Goal: Contribute content: Add original content to the website for others to see

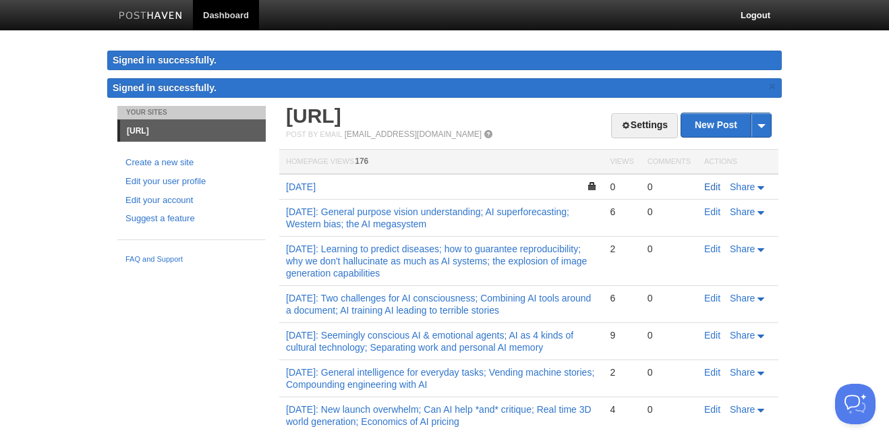
click at [712, 188] on link "Edit" at bounding box center [712, 186] width 16 height 11
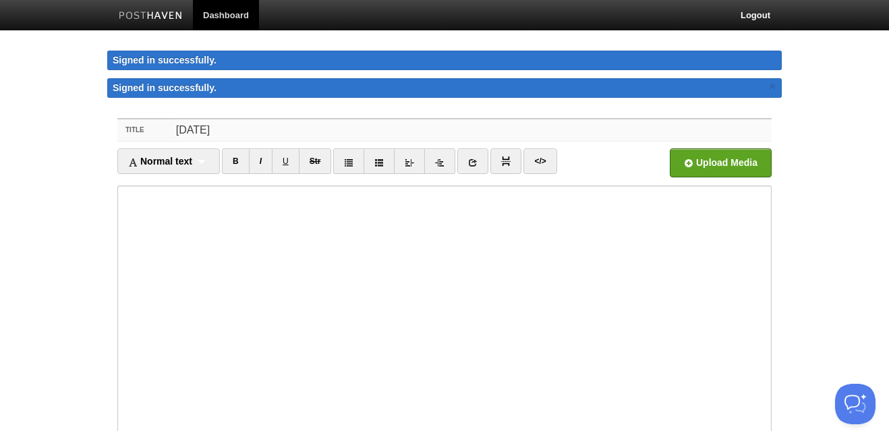
click at [182, 132] on input "[DATE]" at bounding box center [472, 130] width 600 height 22
type input "[DATE]"
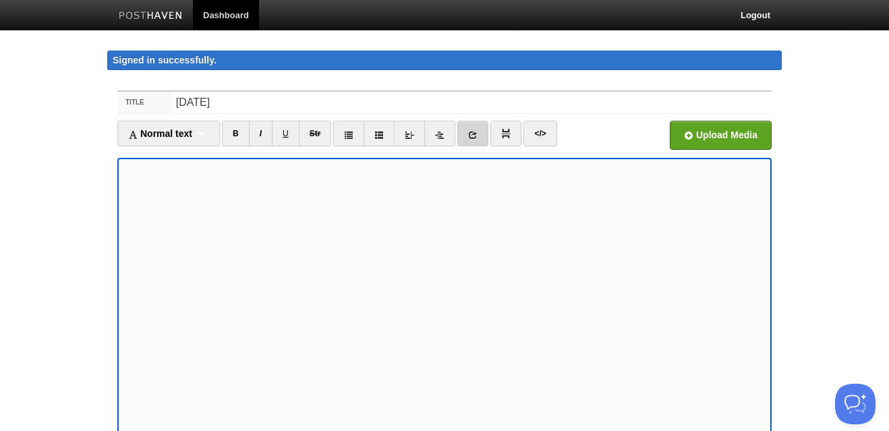
click at [482, 131] on link at bounding box center [472, 134] width 31 height 26
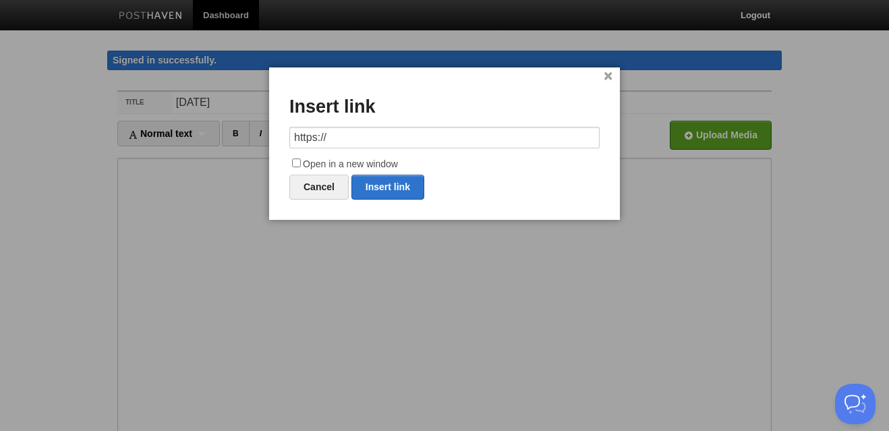
click at [364, 135] on input "https://" at bounding box center [444, 138] width 310 height 22
type input "[URL][DOMAIN_NAME]"
click at [300, 165] on input "Open in a new window" at bounding box center [296, 163] width 9 height 9
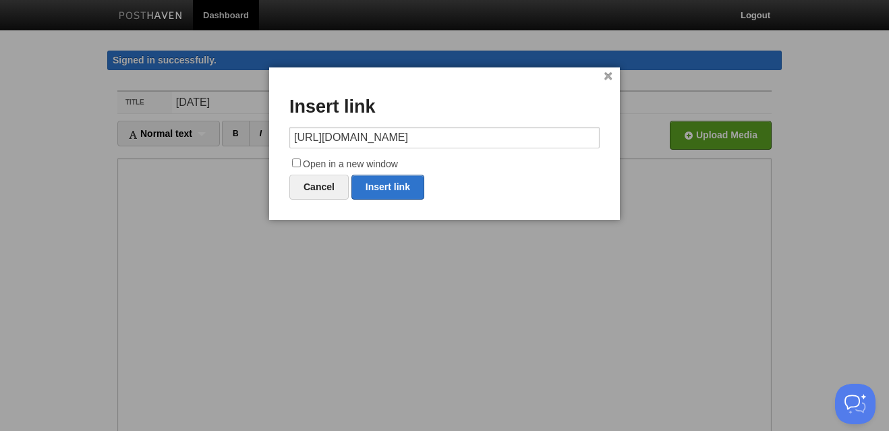
checkbox input "true"
click at [376, 193] on link "Insert link" at bounding box center [387, 187] width 73 height 25
type input "https://"
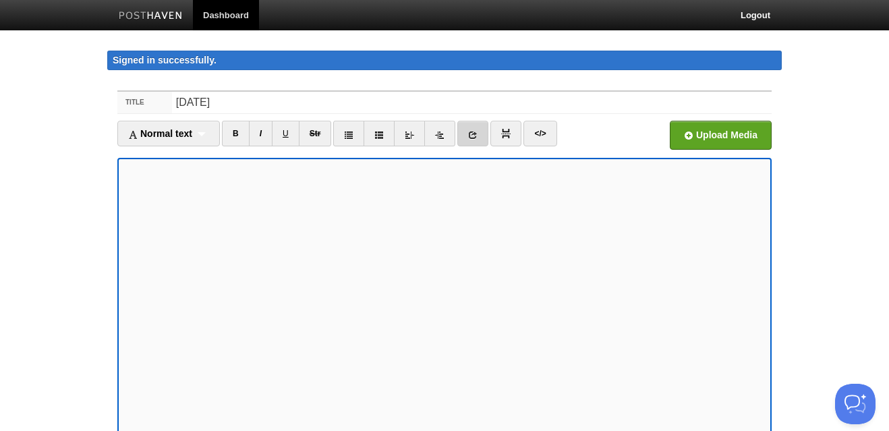
click at [474, 137] on icon at bounding box center [472, 134] width 9 height 9
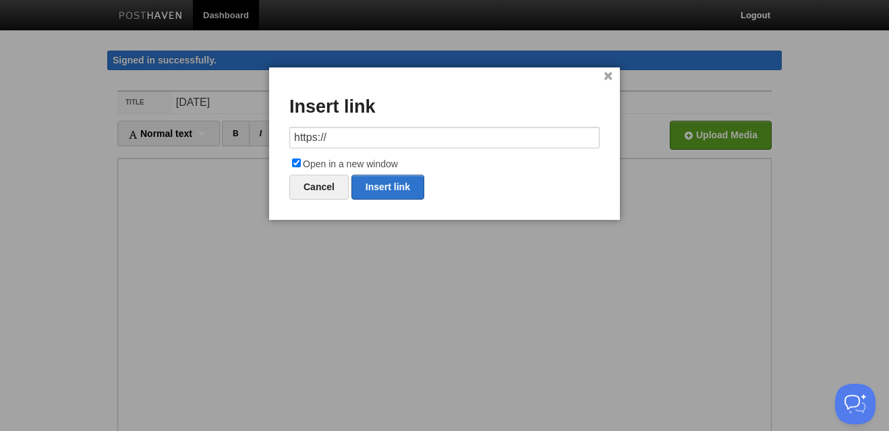
click at [337, 136] on input "https://" at bounding box center [444, 138] width 310 height 22
click at [389, 187] on link "Insert link" at bounding box center [387, 187] width 73 height 25
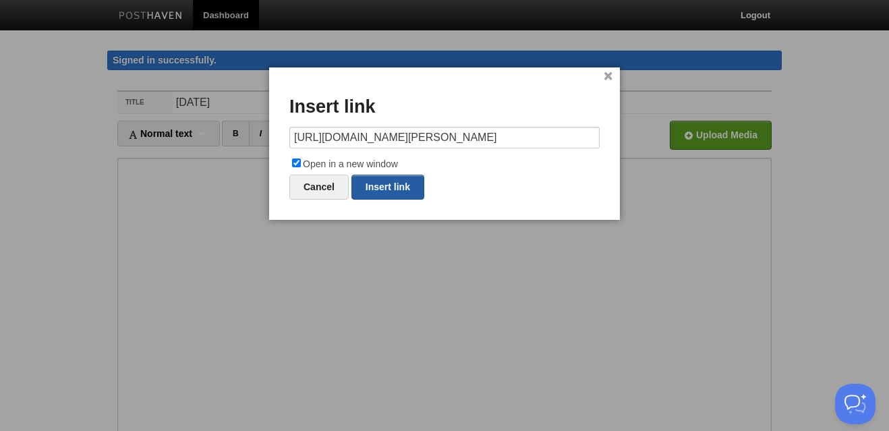
type input "https://"
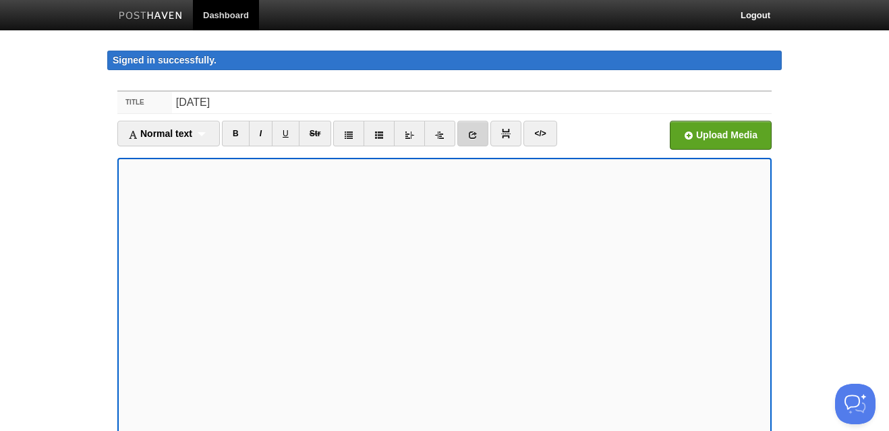
click at [472, 137] on icon at bounding box center [472, 134] width 9 height 9
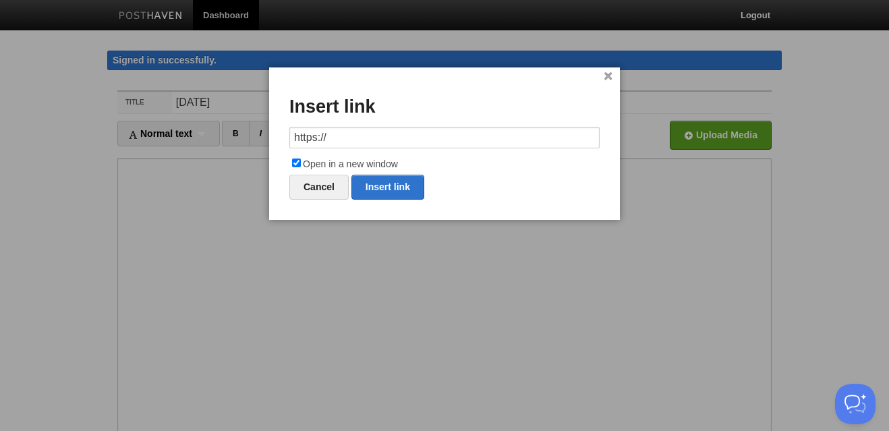
click at [332, 132] on input "https://" at bounding box center [444, 138] width 310 height 22
click at [379, 178] on link "Insert link" at bounding box center [387, 187] width 73 height 25
type input "https://"
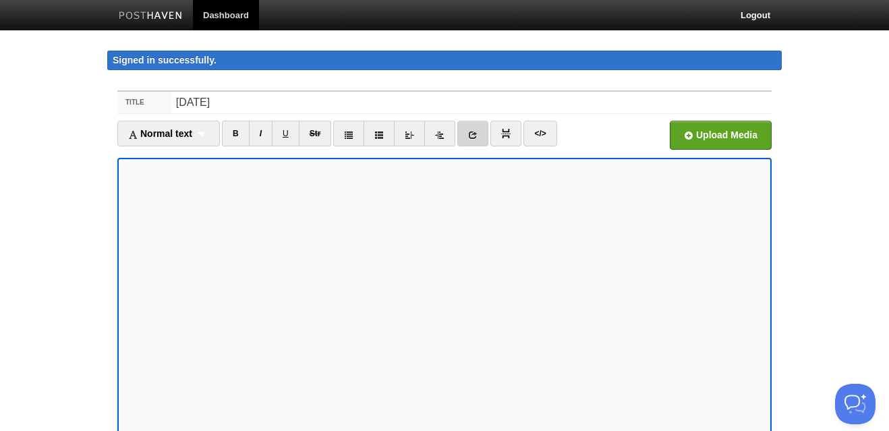
click at [483, 136] on link at bounding box center [472, 134] width 31 height 26
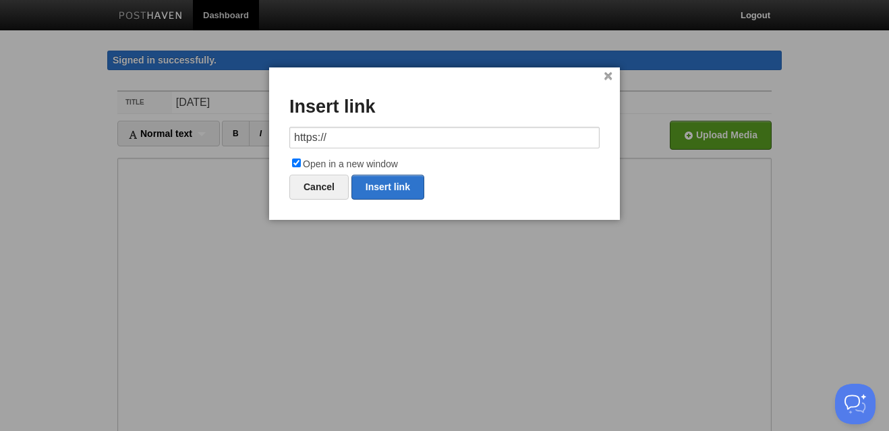
click at [392, 138] on input "https://" at bounding box center [444, 138] width 310 height 22
click at [394, 190] on link "Insert link" at bounding box center [387, 187] width 73 height 25
type input "https://"
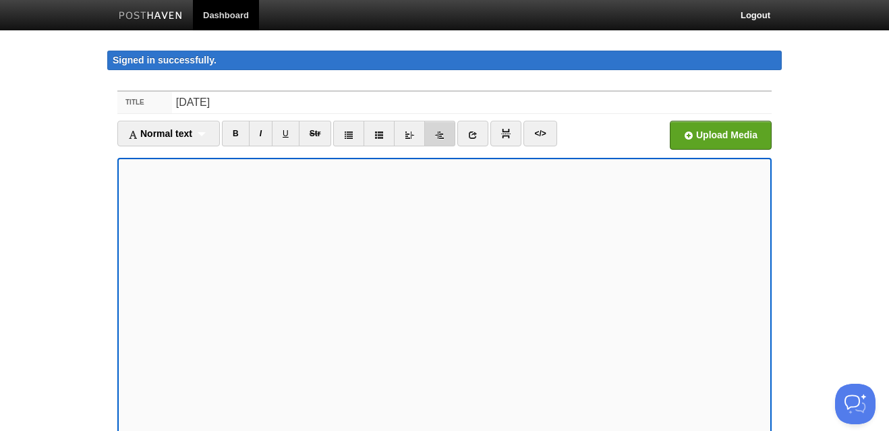
click at [445, 136] on icon at bounding box center [439, 134] width 9 height 9
click at [266, 132] on link "I" at bounding box center [261, 134] width 24 height 26
click at [438, 128] on link at bounding box center [439, 134] width 31 height 26
click at [413, 132] on icon at bounding box center [409, 134] width 9 height 9
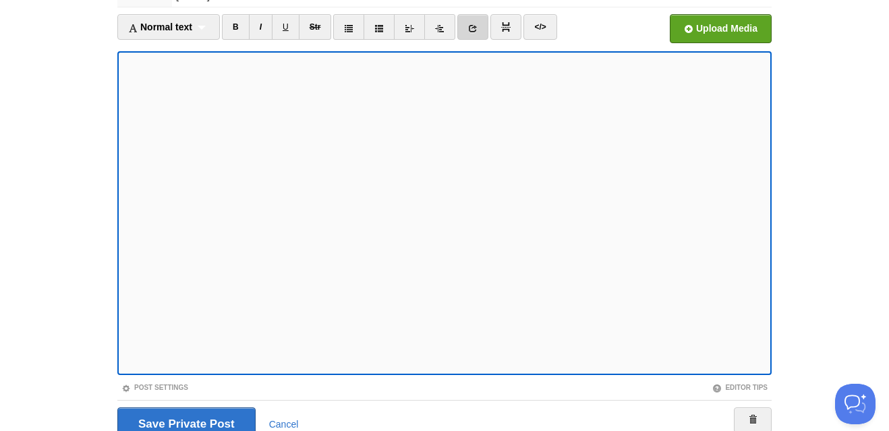
scroll to position [123, 0]
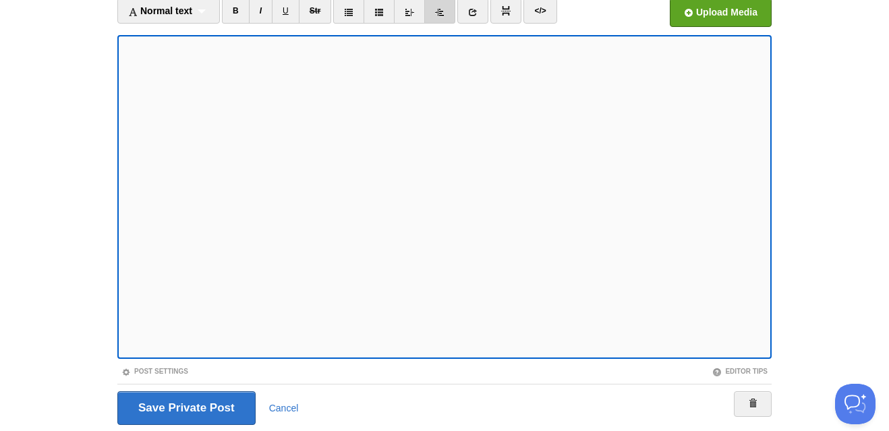
click at [442, 9] on icon at bounding box center [439, 11] width 9 height 9
click at [266, 17] on link "I" at bounding box center [261, 11] width 24 height 26
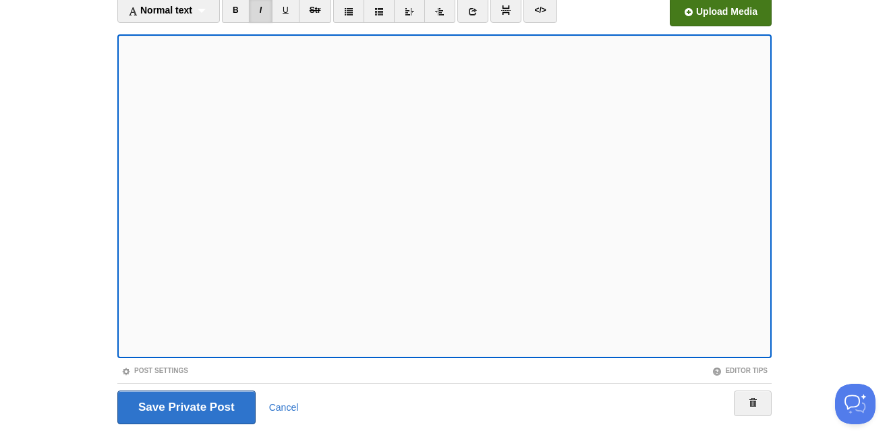
scroll to position [110, 0]
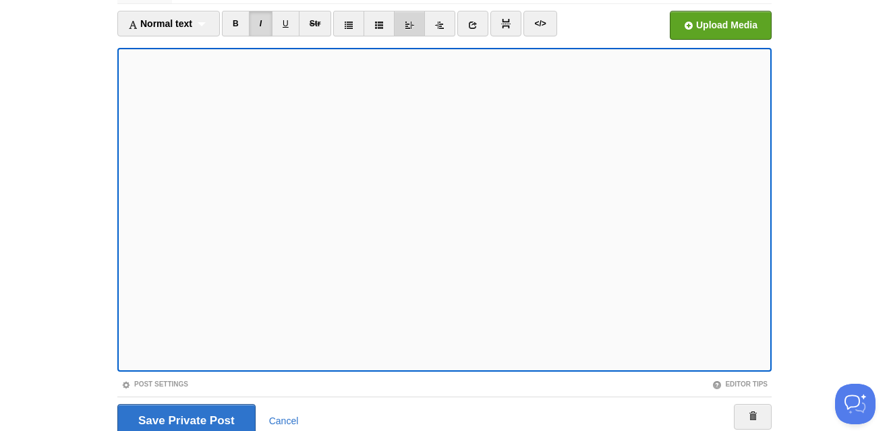
click at [414, 28] on icon at bounding box center [409, 24] width 9 height 9
click at [261, 16] on link "I" at bounding box center [261, 24] width 24 height 26
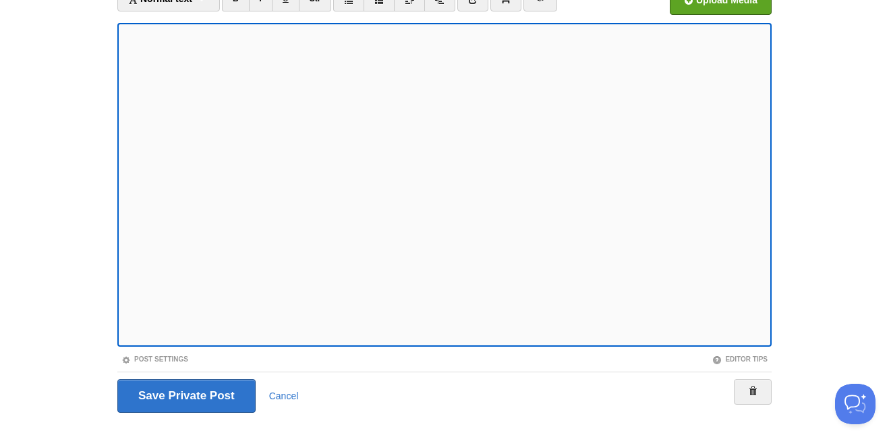
scroll to position [138, 0]
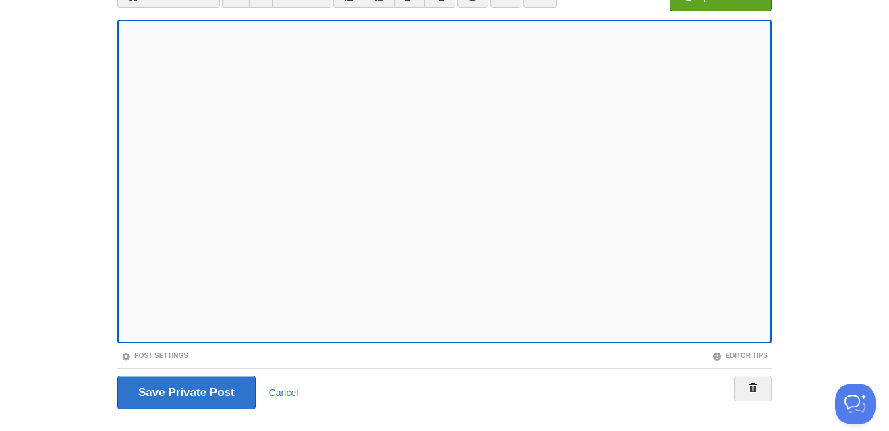
click at [121, 289] on iframe at bounding box center [444, 182] width 654 height 324
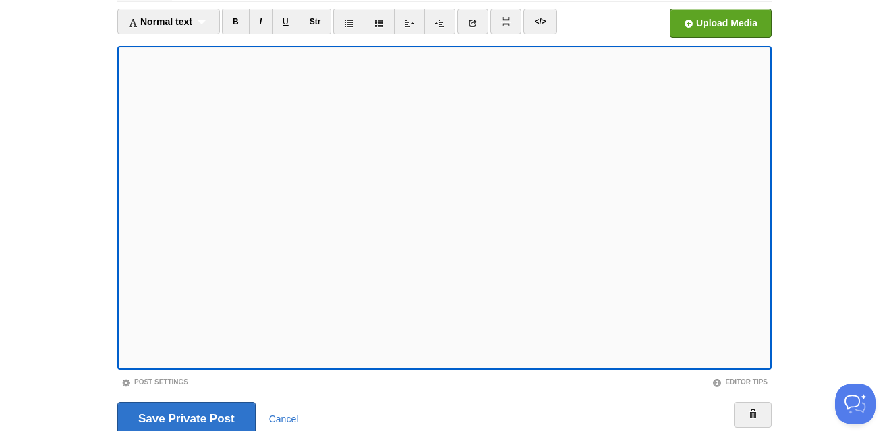
scroll to position [109, 0]
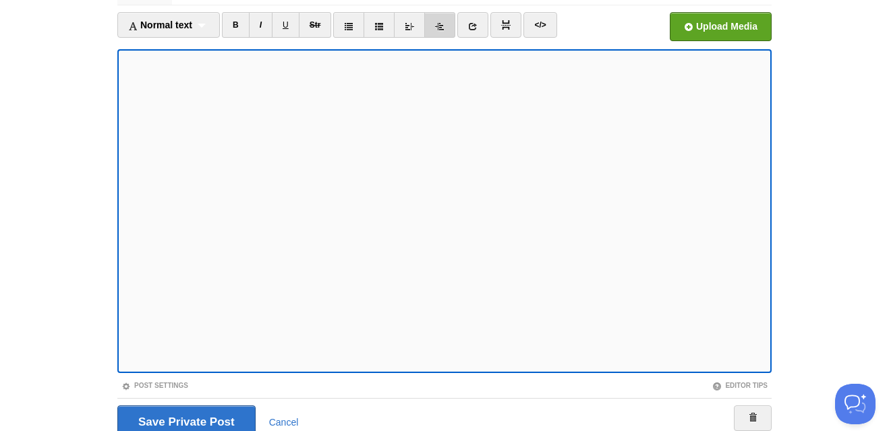
click at [446, 20] on link at bounding box center [439, 25] width 31 height 26
click at [261, 22] on link "I" at bounding box center [261, 25] width 24 height 26
click at [91, 138] on body "Dashboard Logout Signed in successfully. Signed in successfully. × Your Sites […" at bounding box center [444, 190] width 889 height 598
click at [412, 23] on icon at bounding box center [409, 26] width 9 height 9
click at [440, 23] on icon at bounding box center [439, 26] width 9 height 9
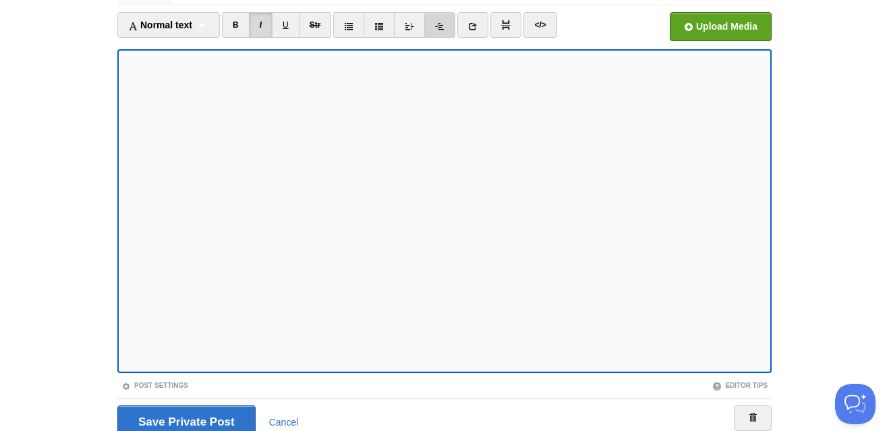
click at [445, 26] on icon at bounding box center [439, 26] width 9 height 9
click at [166, 411] on input "Save and Publish" at bounding box center [186, 422] width 138 height 34
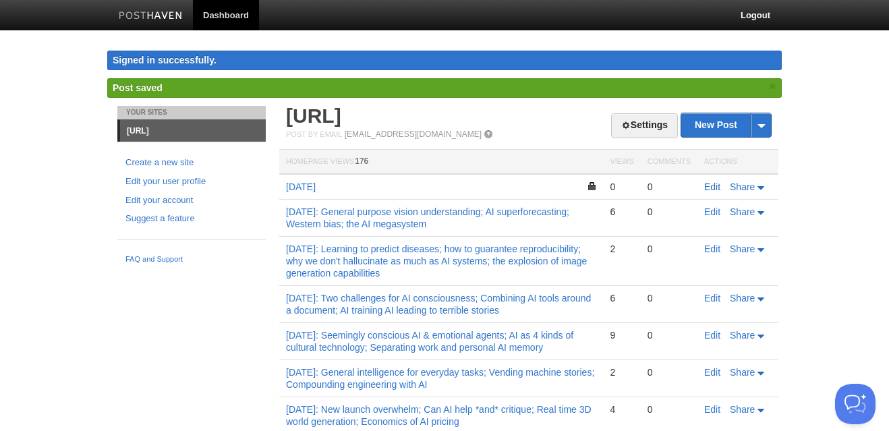
click at [708, 190] on link "Edit" at bounding box center [712, 186] width 16 height 11
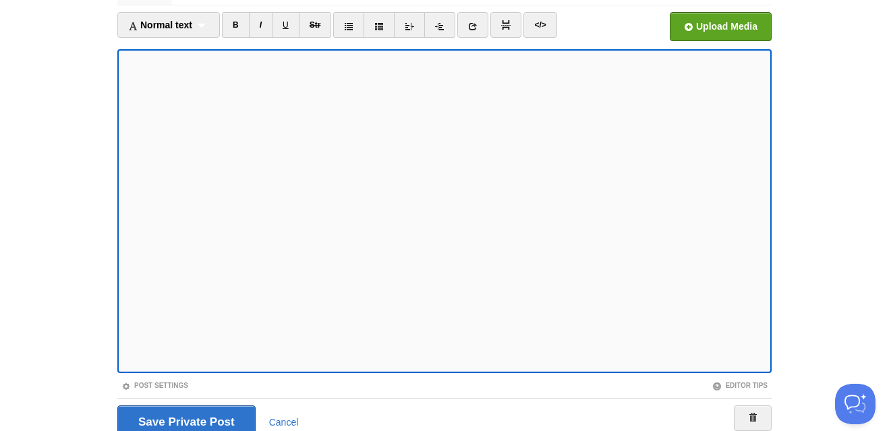
scroll to position [104, 0]
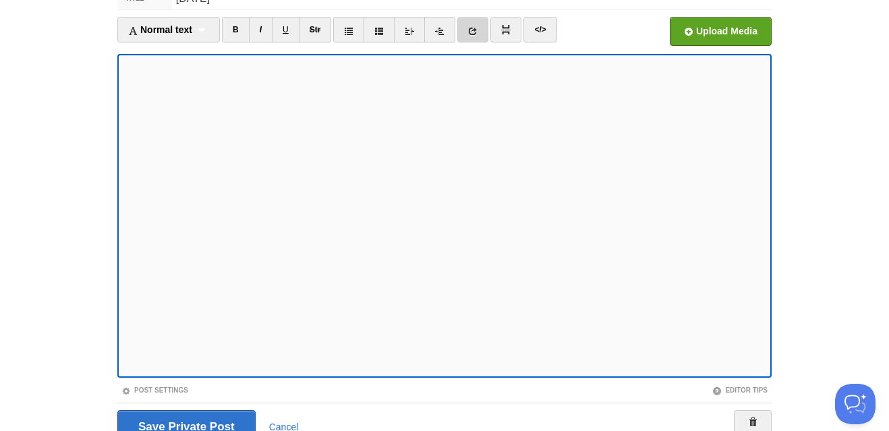
click at [478, 35] on icon at bounding box center [472, 30] width 9 height 9
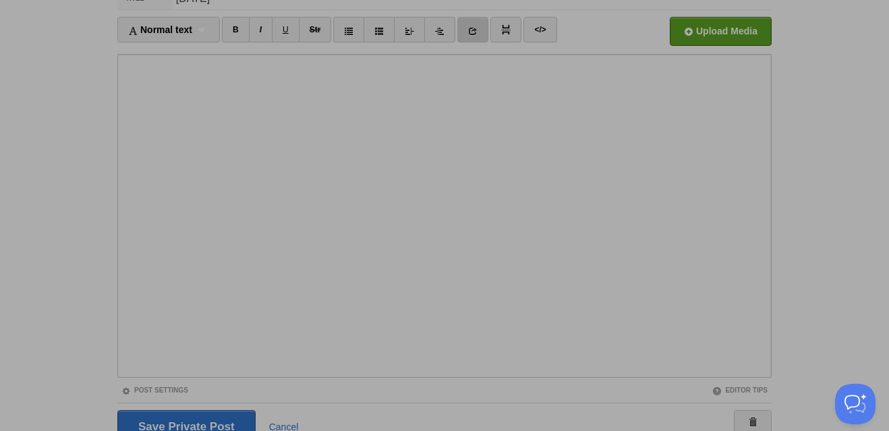
scroll to position [0, 0]
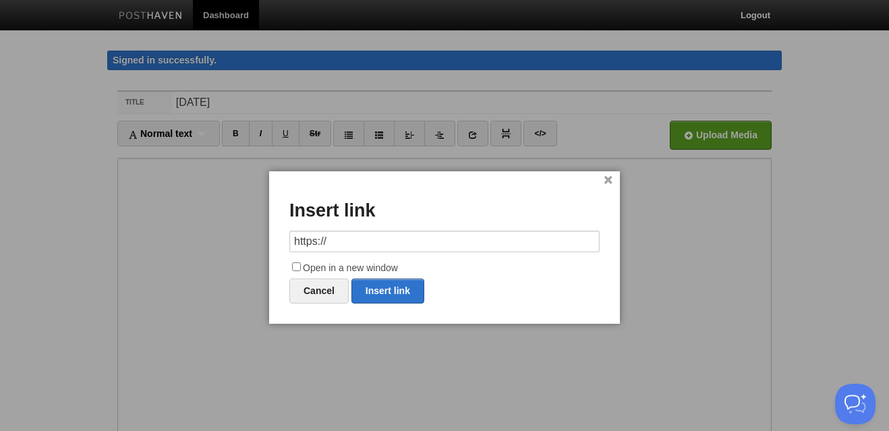
click at [343, 237] on input "https://" at bounding box center [444, 242] width 310 height 22
type input "[URL]"
click at [298, 266] on input "Open in a new window" at bounding box center [296, 266] width 9 height 9
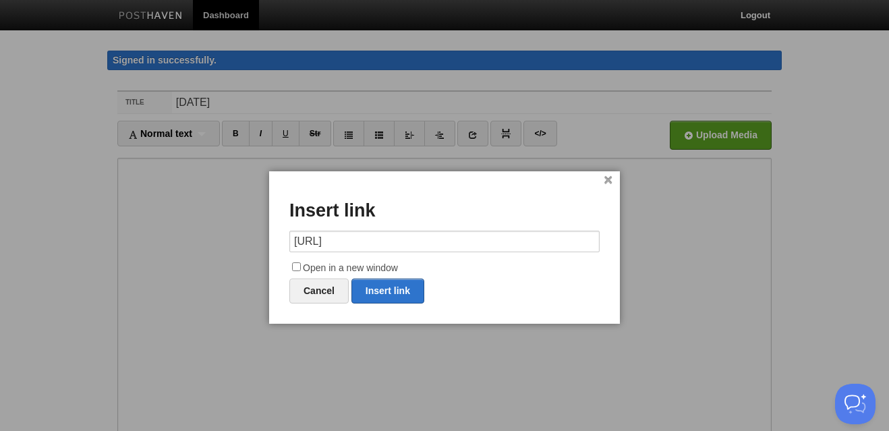
checkbox input "true"
click at [382, 295] on link "Insert link" at bounding box center [387, 291] width 73 height 25
type input "https://"
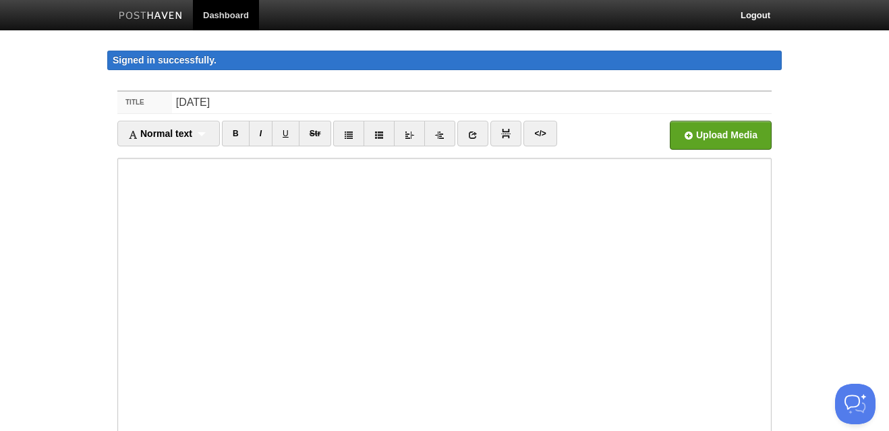
click at [121, 248] on iframe at bounding box center [444, 320] width 654 height 324
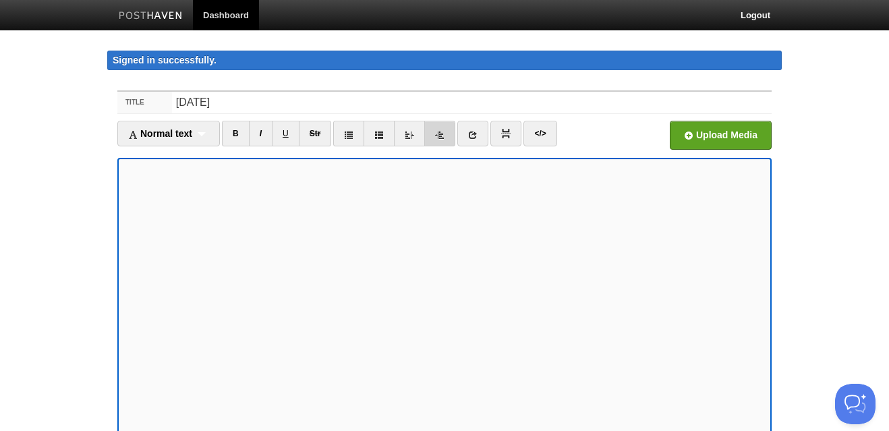
click at [445, 130] on icon at bounding box center [439, 134] width 9 height 9
click at [258, 131] on link "I" at bounding box center [261, 134] width 24 height 26
click at [434, 136] on link at bounding box center [439, 134] width 31 height 26
click at [414, 135] on icon at bounding box center [409, 134] width 9 height 9
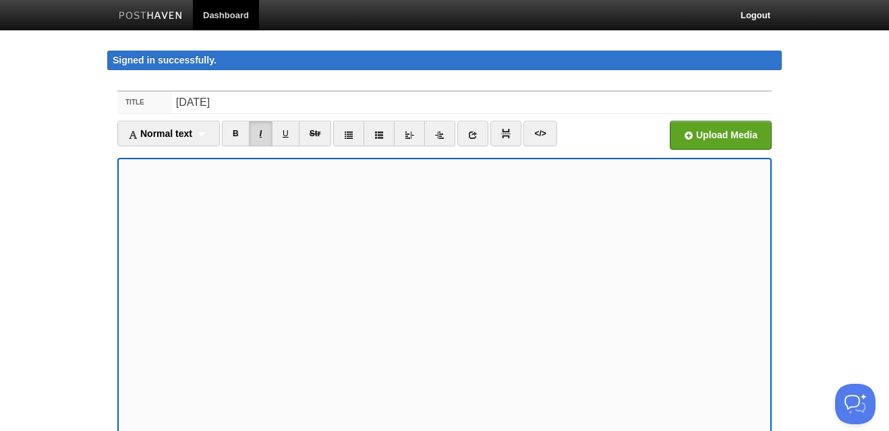
click at [262, 139] on link "I" at bounding box center [261, 134] width 24 height 26
click at [261, 134] on link "I" at bounding box center [261, 134] width 24 height 26
click at [473, 136] on icon at bounding box center [472, 134] width 9 height 9
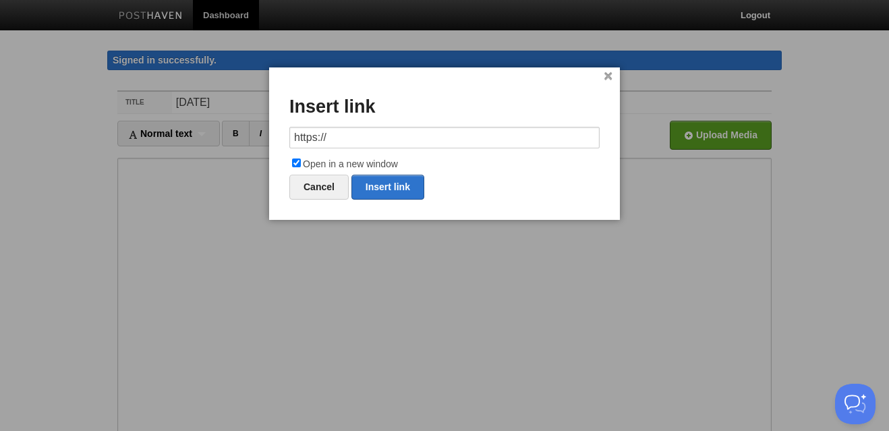
click at [364, 140] on input "https://" at bounding box center [444, 138] width 310 height 22
click at [393, 189] on link "Insert link" at bounding box center [387, 187] width 73 height 25
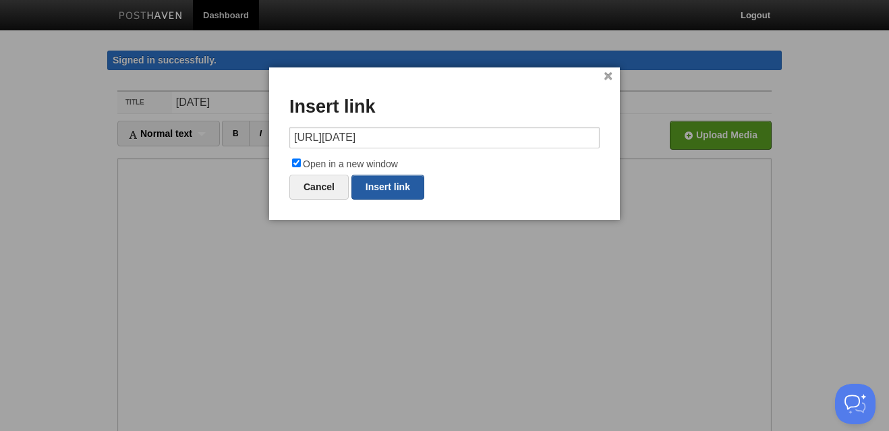
type input "https://"
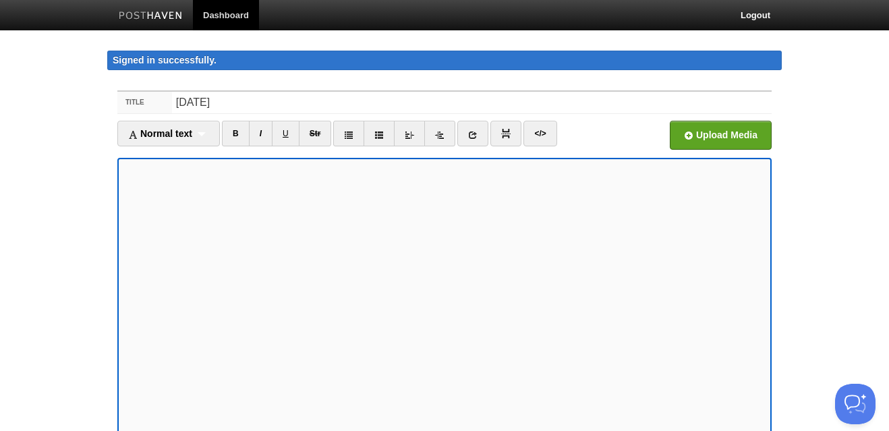
scroll to position [167, 0]
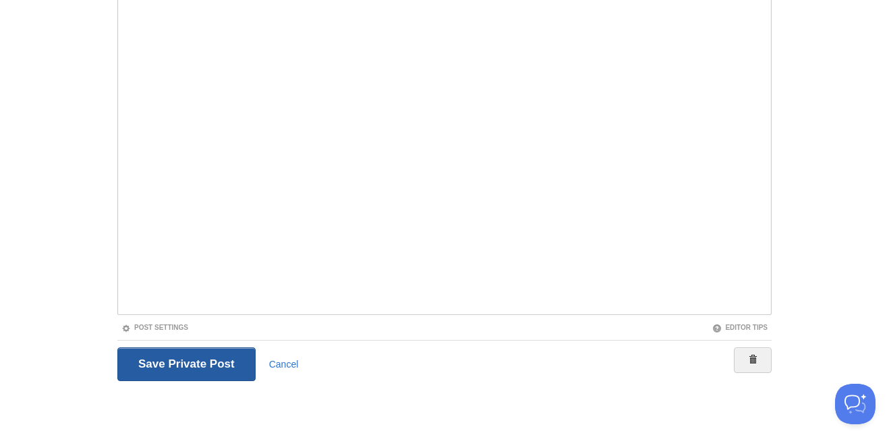
click at [189, 368] on input "Save and Publish" at bounding box center [186, 364] width 138 height 34
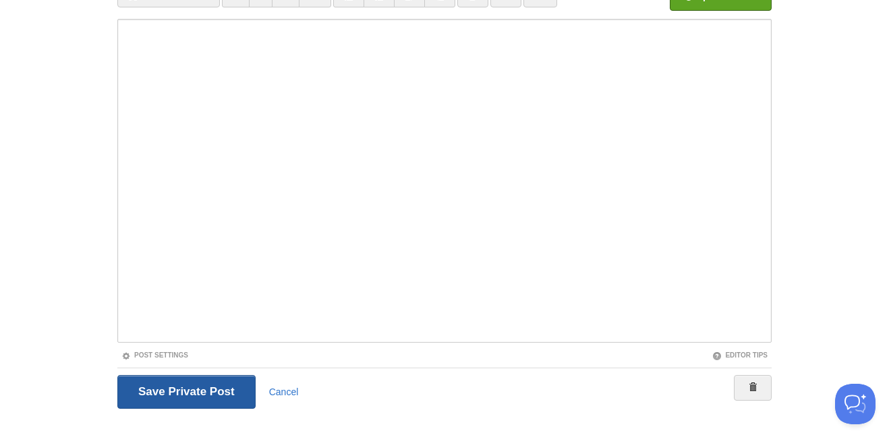
scroll to position [78, 0]
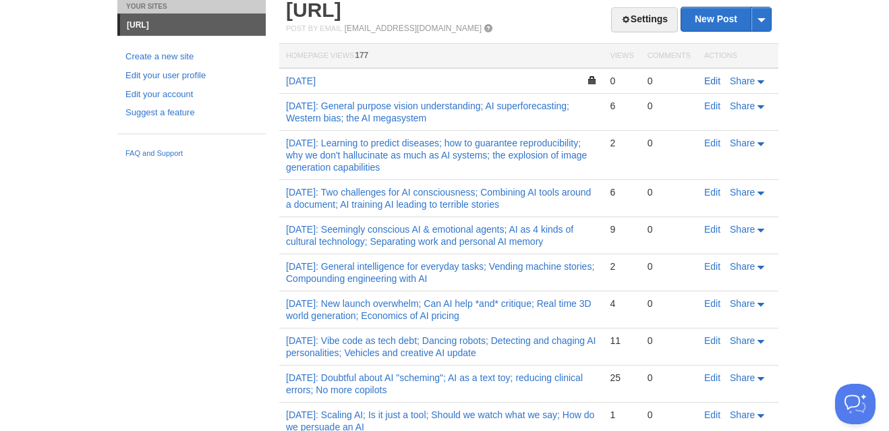
click at [710, 83] on link "Edit" at bounding box center [712, 81] width 16 height 11
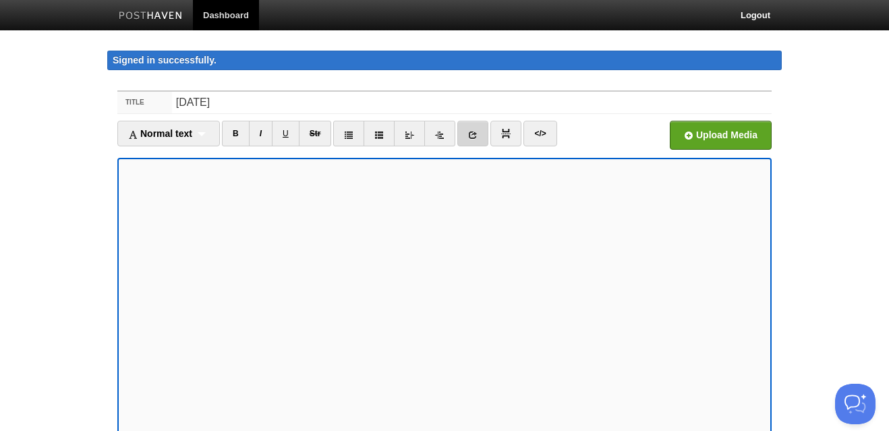
click at [473, 134] on icon at bounding box center [472, 134] width 9 height 9
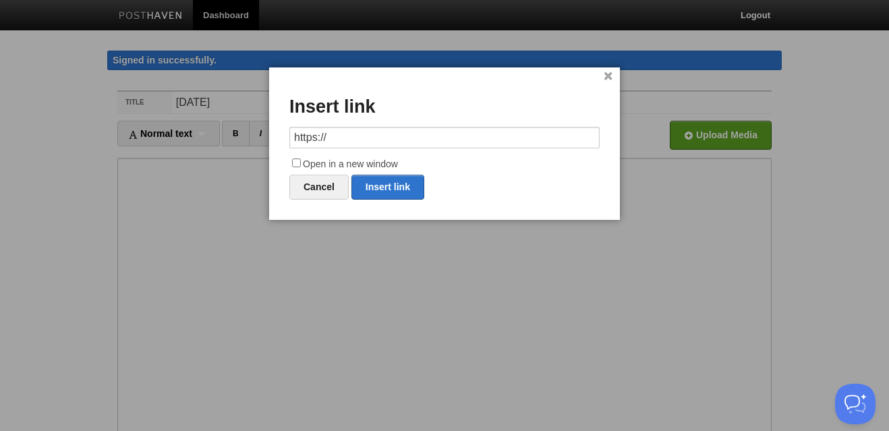
click at [424, 141] on input "https://" at bounding box center [444, 138] width 310 height 22
type input "[URL][DOMAIN_NAME]"
click at [296, 159] on input "Open in a new window" at bounding box center [296, 163] width 9 height 9
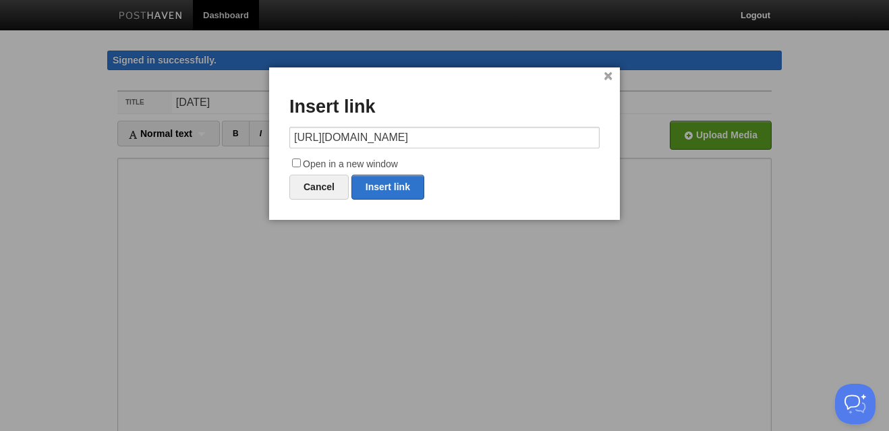
checkbox input "true"
click at [373, 186] on link "Insert link" at bounding box center [387, 187] width 73 height 25
type input "https://"
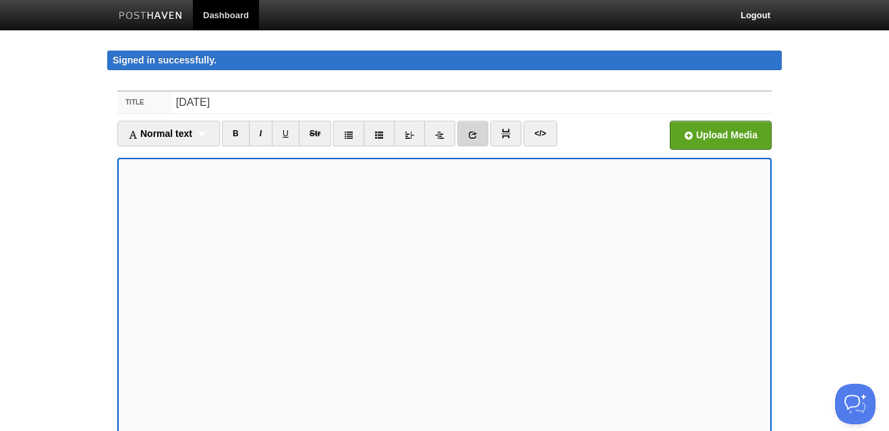
click at [473, 132] on icon at bounding box center [472, 134] width 9 height 9
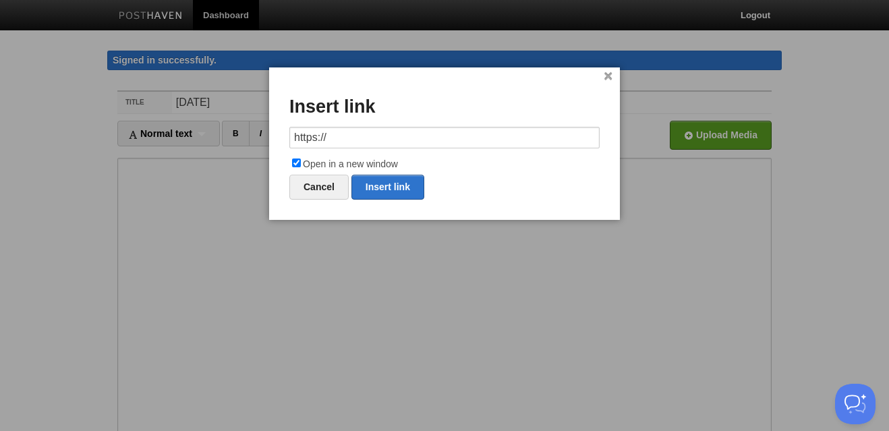
click at [375, 132] on input "https://" at bounding box center [444, 138] width 310 height 22
click at [395, 184] on link "Insert link" at bounding box center [387, 187] width 73 height 25
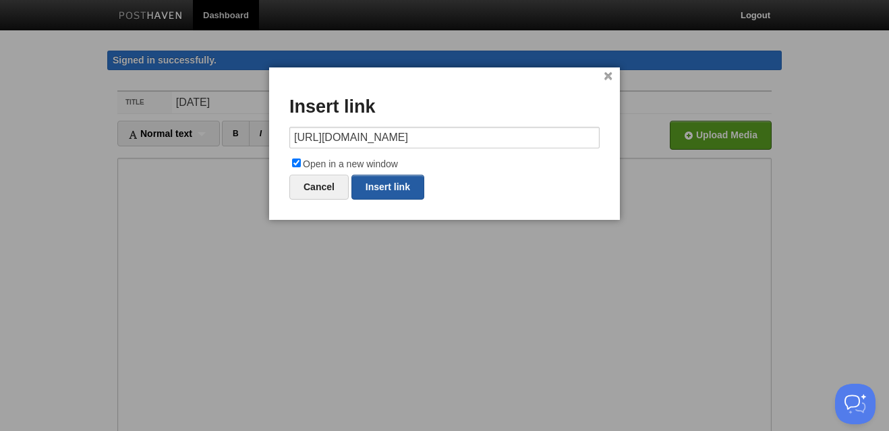
type input "https://"
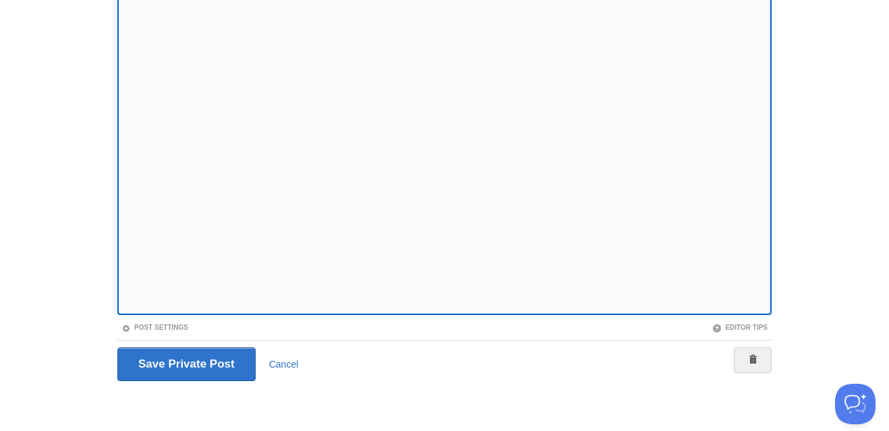
scroll to position [0, 0]
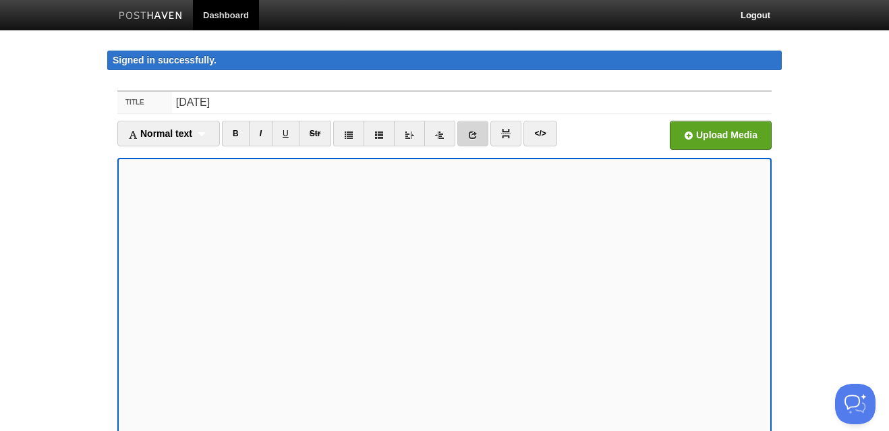
click at [472, 131] on icon at bounding box center [472, 134] width 9 height 9
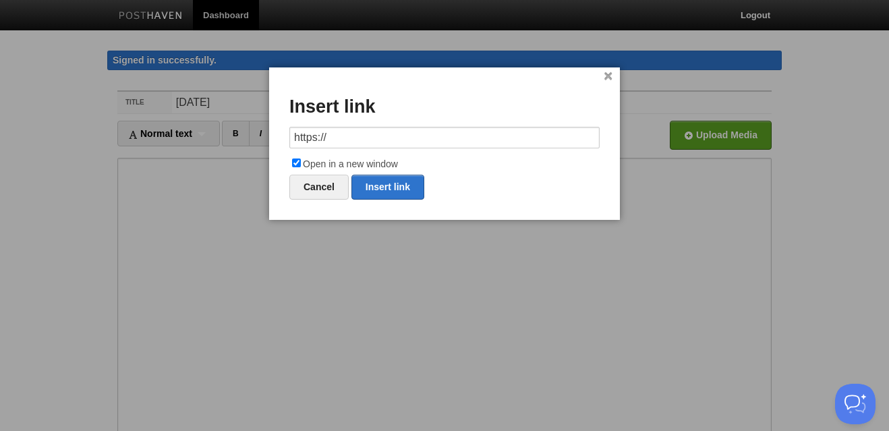
click at [349, 134] on input "https://" at bounding box center [444, 138] width 310 height 22
click at [395, 183] on link "Insert link" at bounding box center [387, 187] width 73 height 25
type input "https://"
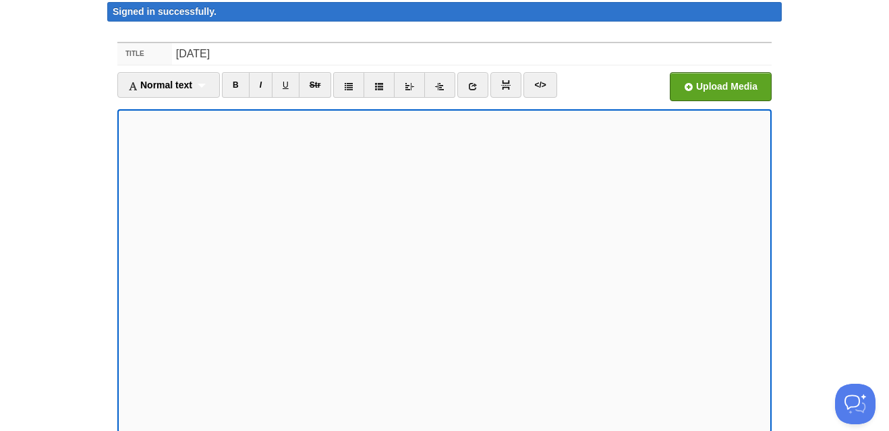
scroll to position [11, 0]
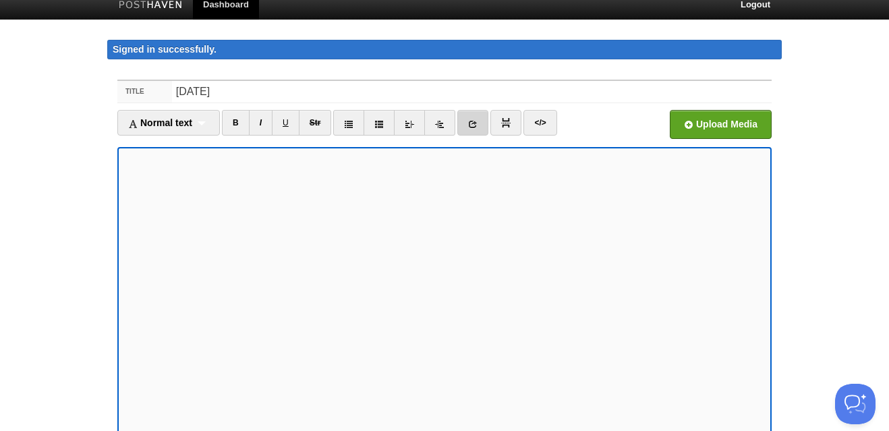
click at [474, 119] on icon at bounding box center [472, 123] width 9 height 9
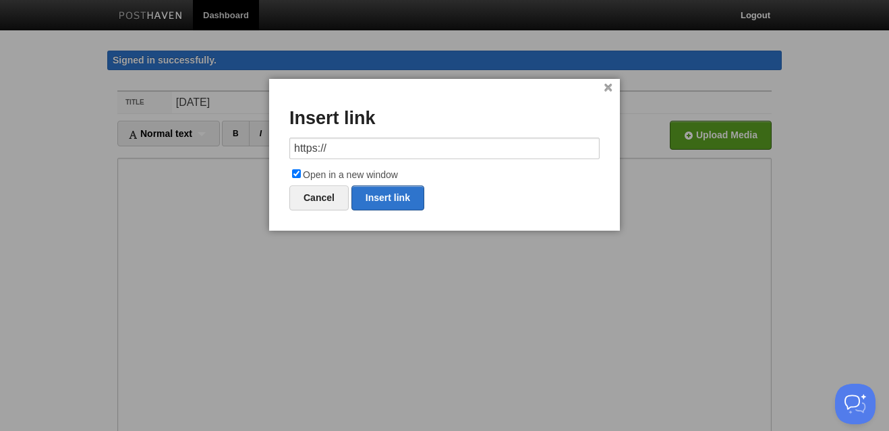
click at [422, 142] on input "https://" at bounding box center [444, 149] width 310 height 22
click at [404, 190] on link "Insert link" at bounding box center [387, 198] width 73 height 25
type input "https://"
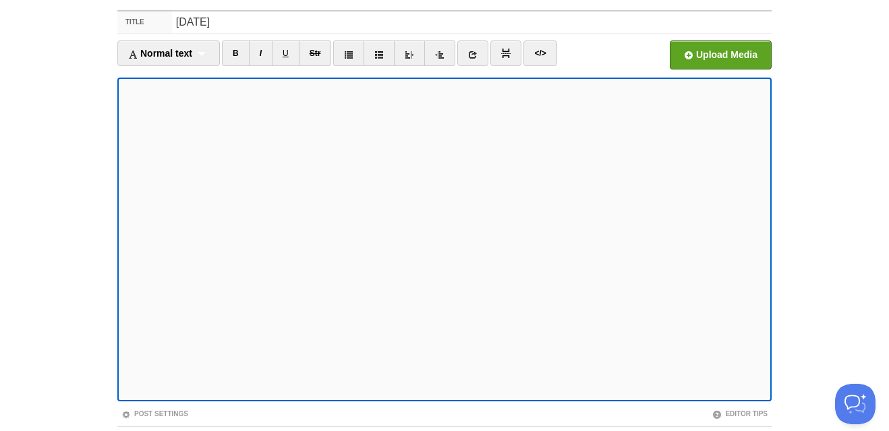
scroll to position [81, 0]
click at [448, 53] on link at bounding box center [439, 53] width 31 height 26
click at [266, 51] on link "I" at bounding box center [261, 53] width 24 height 26
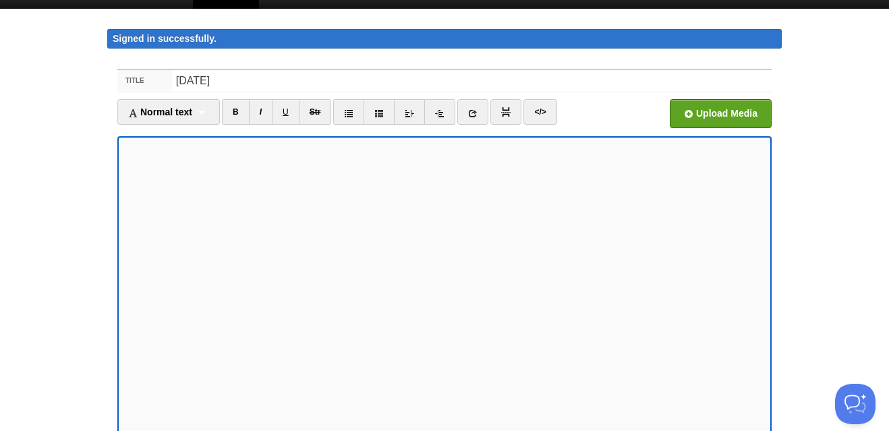
scroll to position [3, 0]
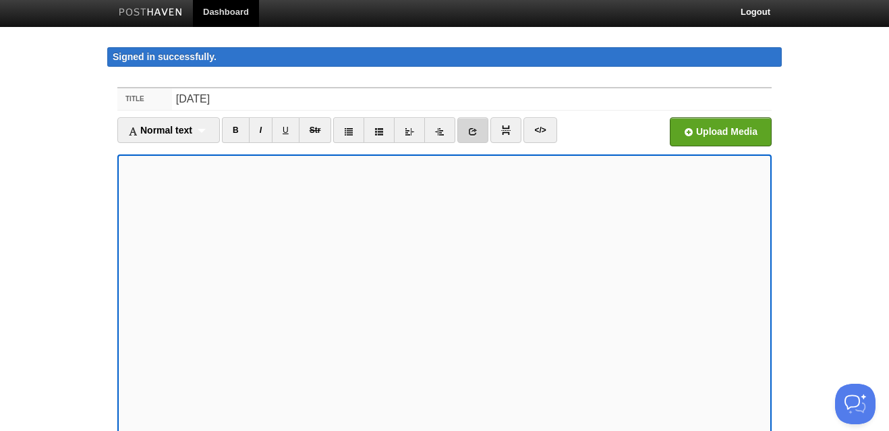
click at [476, 136] on icon at bounding box center [472, 131] width 9 height 9
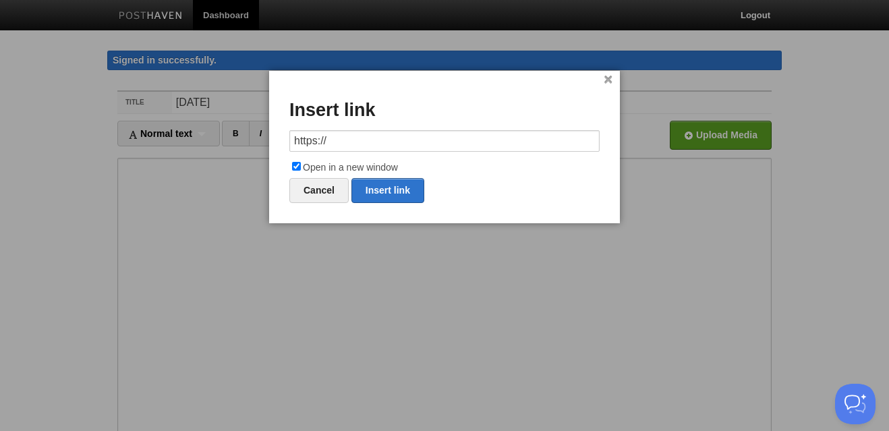
click at [376, 141] on input "https://" at bounding box center [444, 141] width 310 height 22
click at [383, 193] on link "Insert link" at bounding box center [387, 190] width 73 height 25
type input "https://"
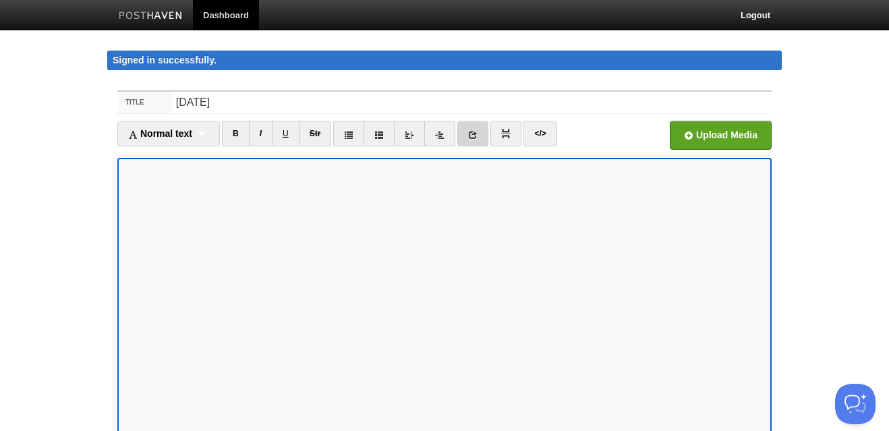
click at [474, 134] on icon at bounding box center [472, 134] width 9 height 9
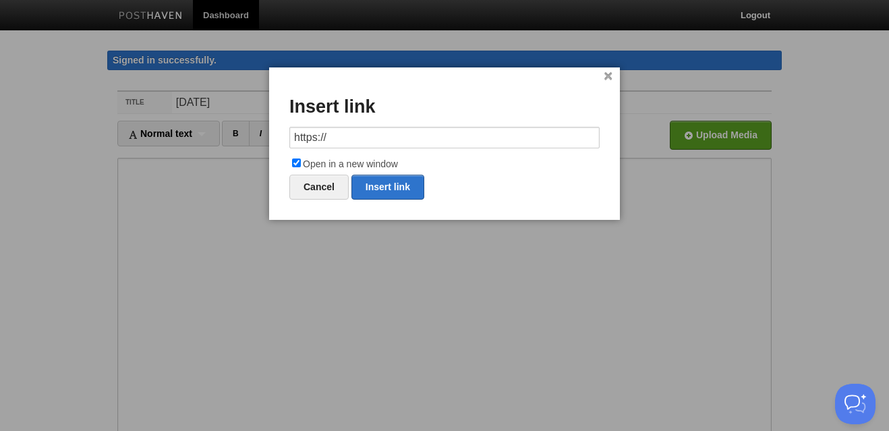
click at [366, 134] on input "https://" at bounding box center [444, 138] width 310 height 22
click at [395, 181] on link "Insert link" at bounding box center [387, 187] width 73 height 25
type input "https://"
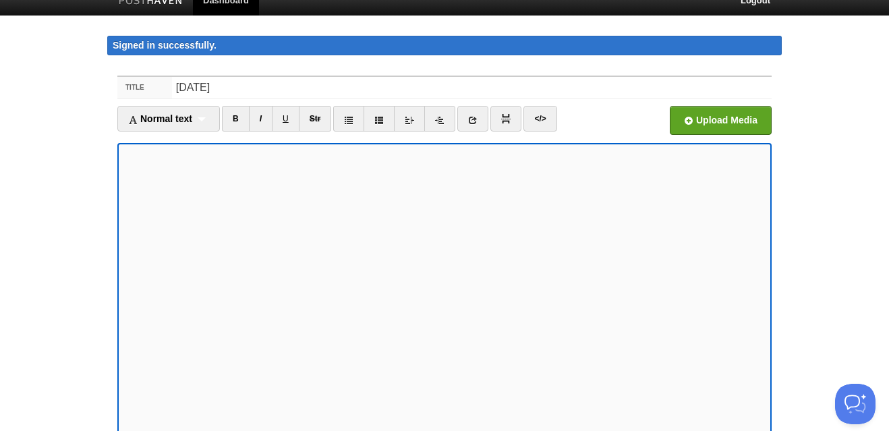
scroll to position [12, 0]
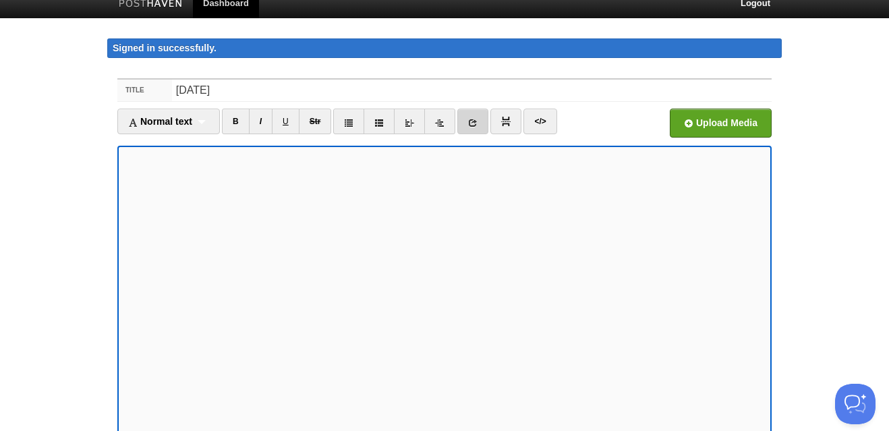
click at [478, 113] on link at bounding box center [472, 122] width 31 height 26
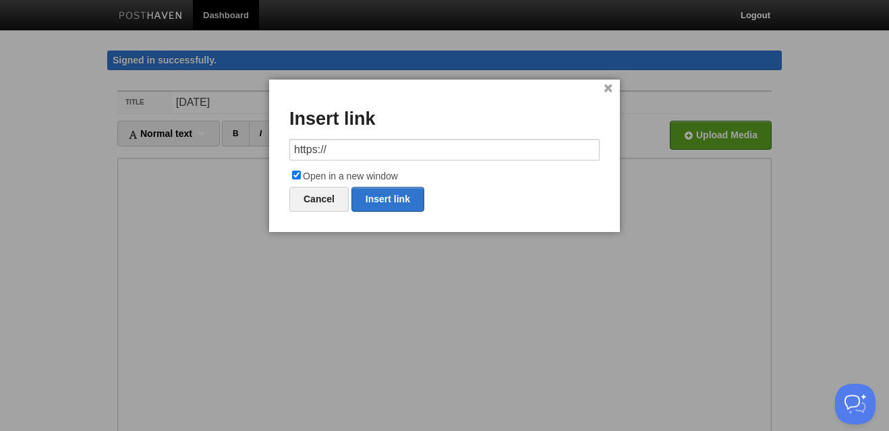
click at [403, 146] on input "https://" at bounding box center [444, 150] width 310 height 22
click at [399, 194] on link "Insert link" at bounding box center [387, 199] width 73 height 25
type input "https://"
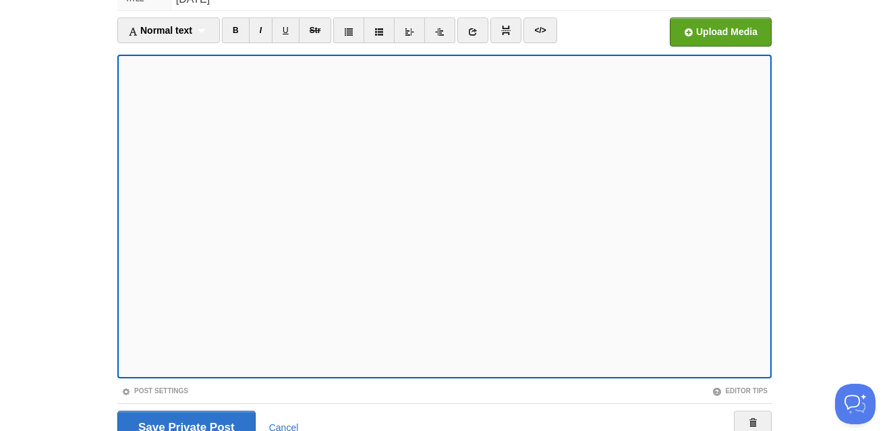
scroll to position [112, 0]
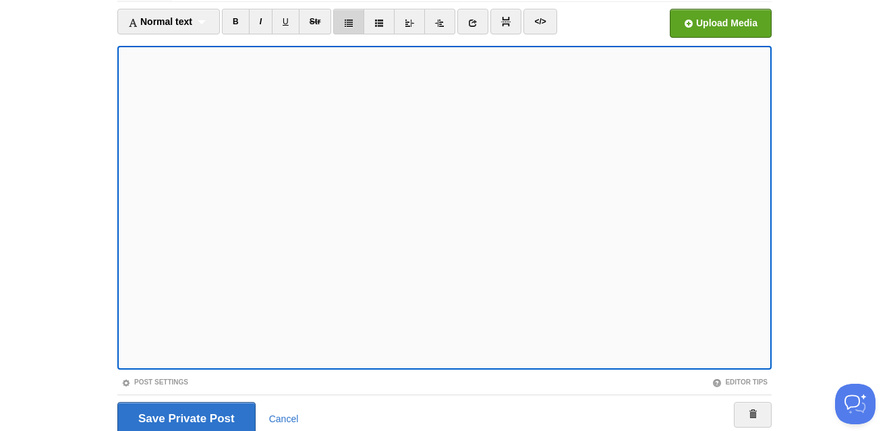
click at [353, 21] on icon at bounding box center [348, 22] width 9 height 9
click at [353, 22] on icon at bounding box center [348, 22] width 9 height 9
click at [477, 22] on icon at bounding box center [472, 22] width 9 height 9
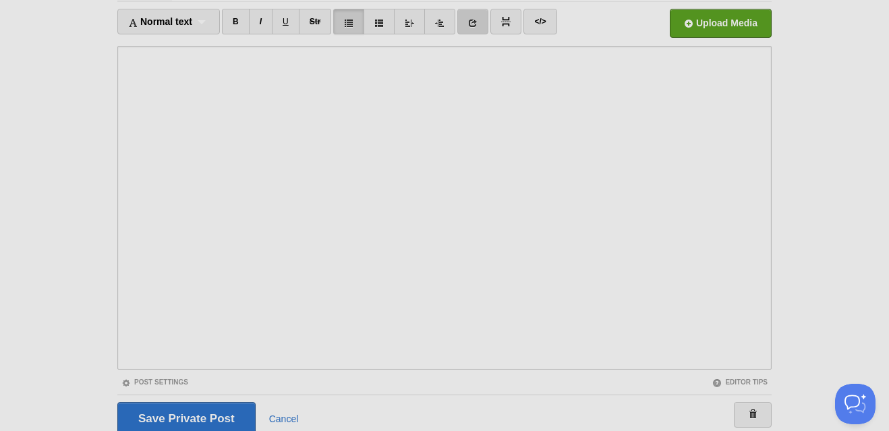
scroll to position [0, 0]
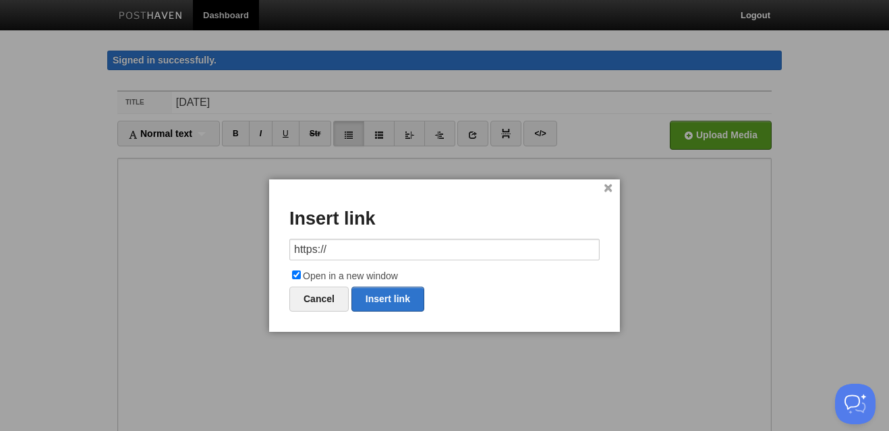
click at [387, 244] on input "https://" at bounding box center [444, 250] width 310 height 22
click at [384, 303] on link "Insert link" at bounding box center [387, 299] width 73 height 25
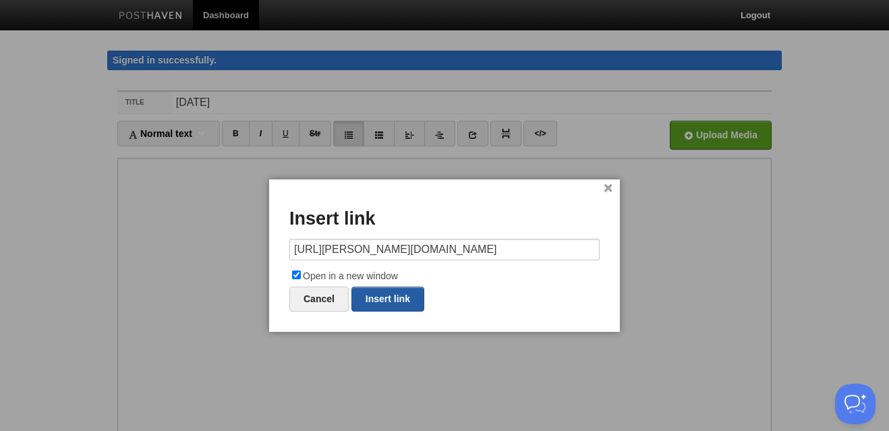
type input "https://"
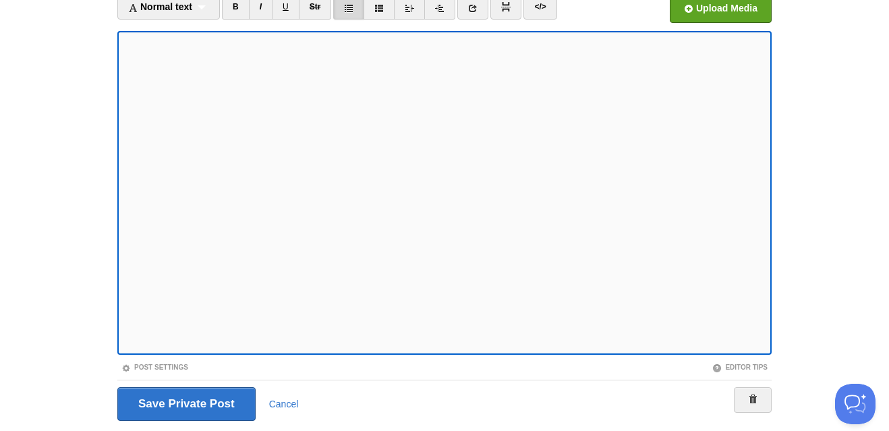
scroll to position [167, 0]
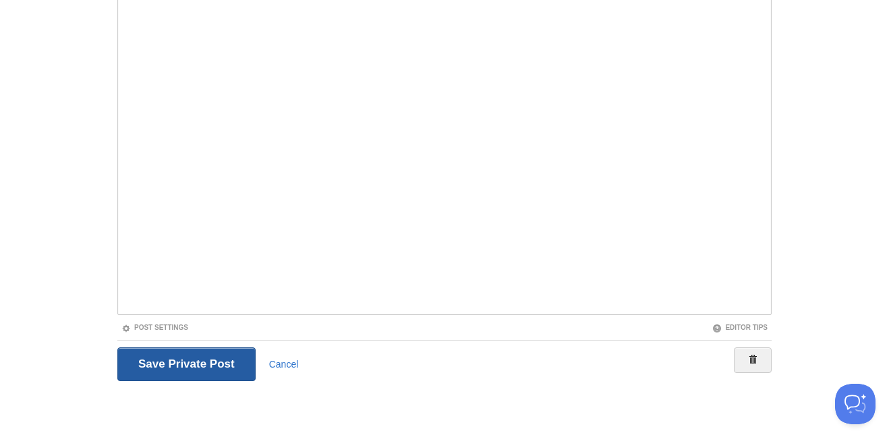
click at [196, 364] on input "Save and Publish" at bounding box center [186, 364] width 138 height 34
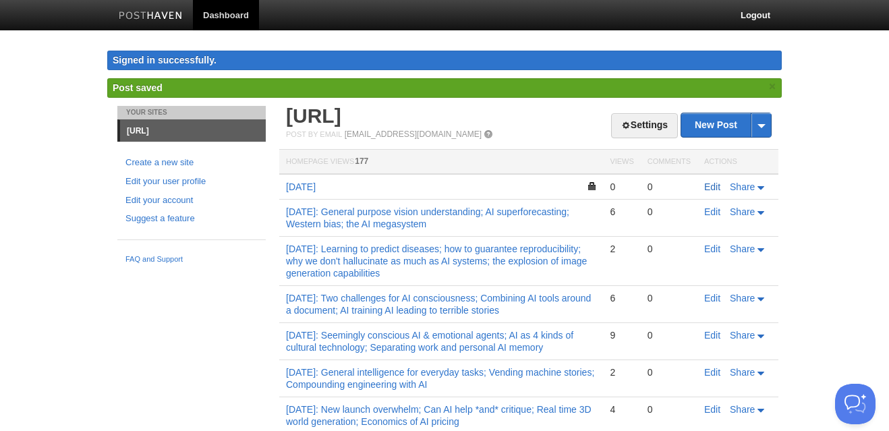
click at [714, 186] on link "Edit" at bounding box center [712, 186] width 16 height 11
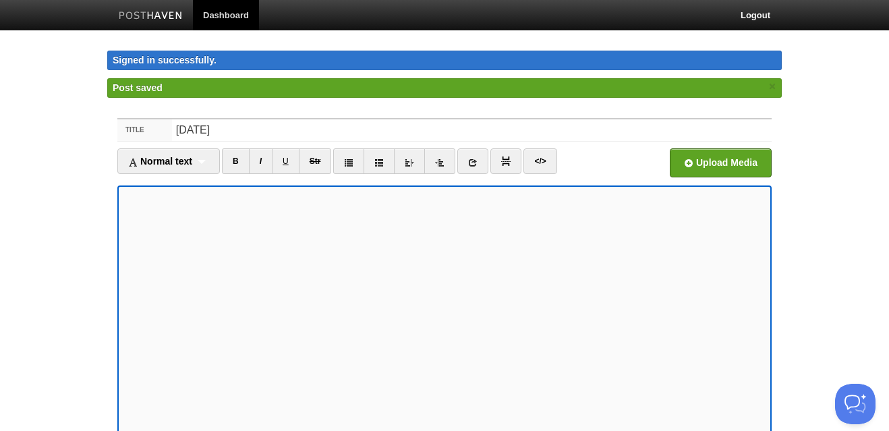
scroll to position [6, 0]
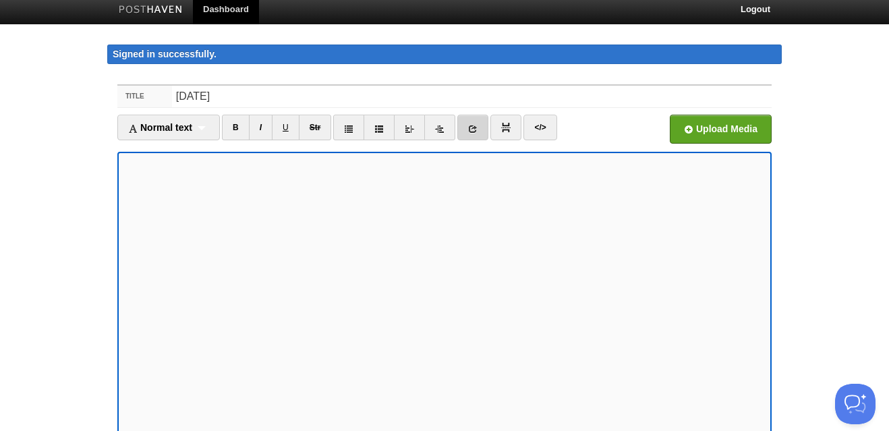
click at [476, 130] on icon at bounding box center [472, 128] width 9 height 9
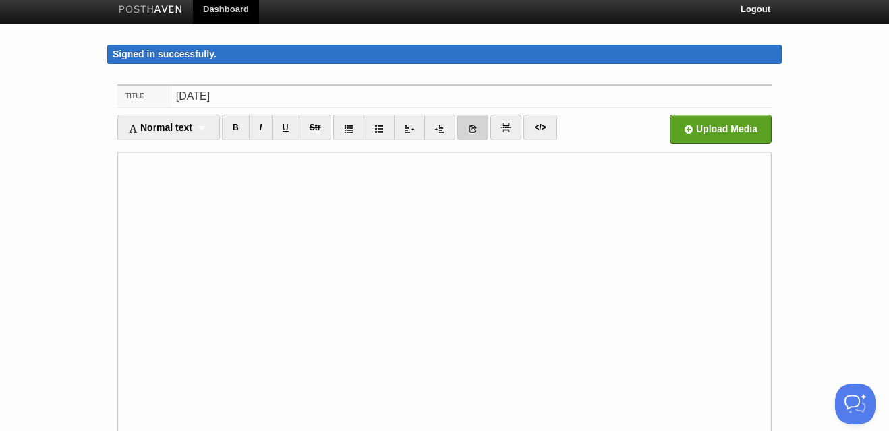
scroll to position [0, 0]
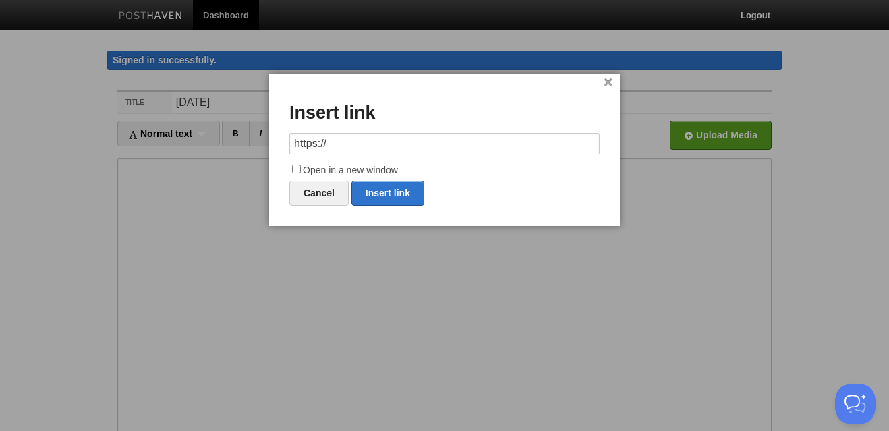
click at [401, 145] on input "https://" at bounding box center [444, 144] width 310 height 22
type input "[URL][DOMAIN_NAME]"
click at [295, 170] on input "Open in a new window" at bounding box center [296, 169] width 9 height 9
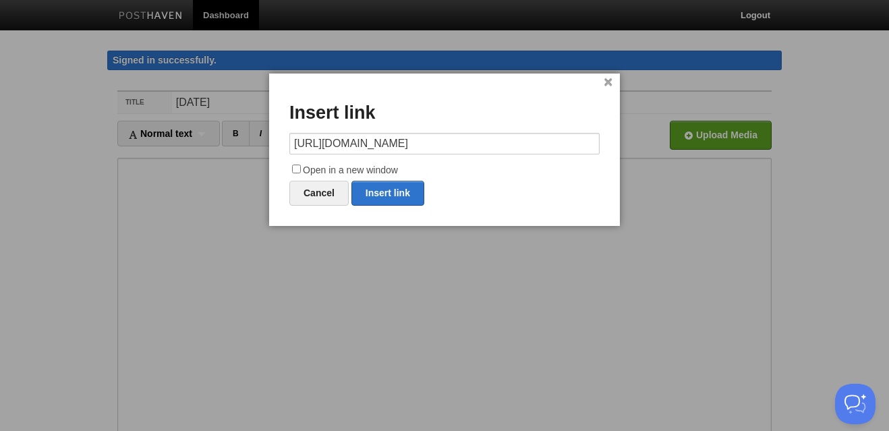
checkbox input "true"
click at [414, 191] on link "Insert link" at bounding box center [387, 193] width 73 height 25
type input "https://"
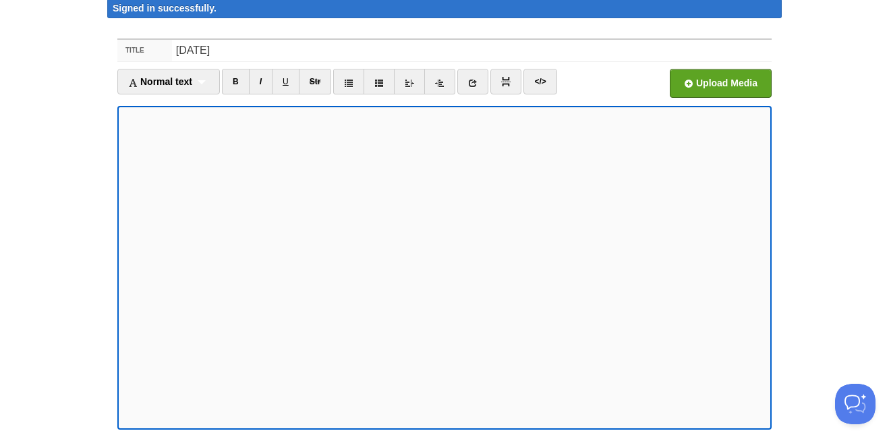
scroll to position [167, 0]
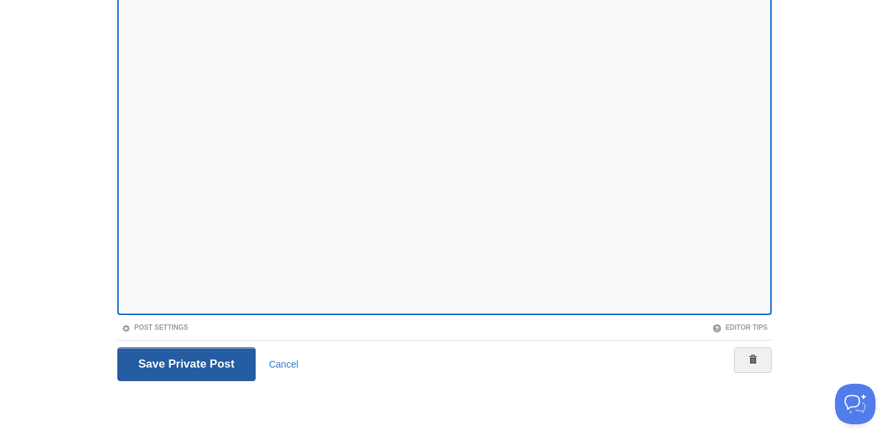
click at [207, 363] on input "Save and Publish" at bounding box center [186, 364] width 138 height 34
